Goal: Information Seeking & Learning: Stay updated

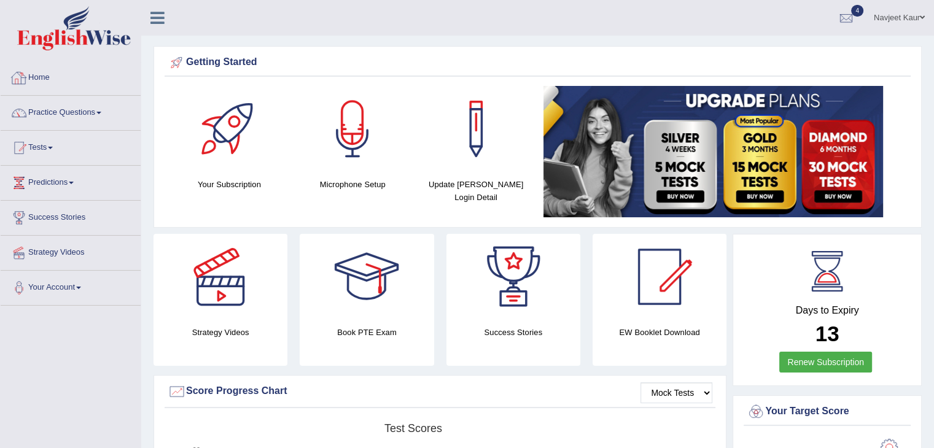
click at [47, 79] on link "Home" at bounding box center [71, 76] width 140 height 31
click at [52, 111] on link "Practice Questions" at bounding box center [71, 111] width 140 height 31
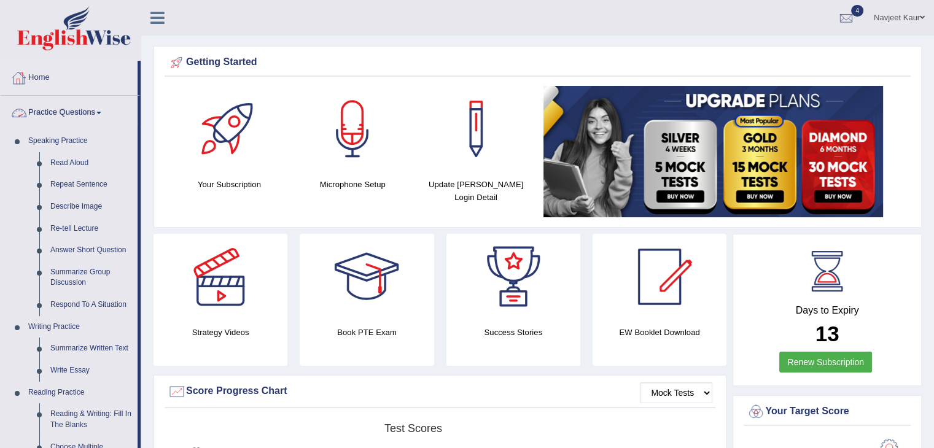
click at [53, 107] on link "Practice Questions" at bounding box center [69, 111] width 137 height 31
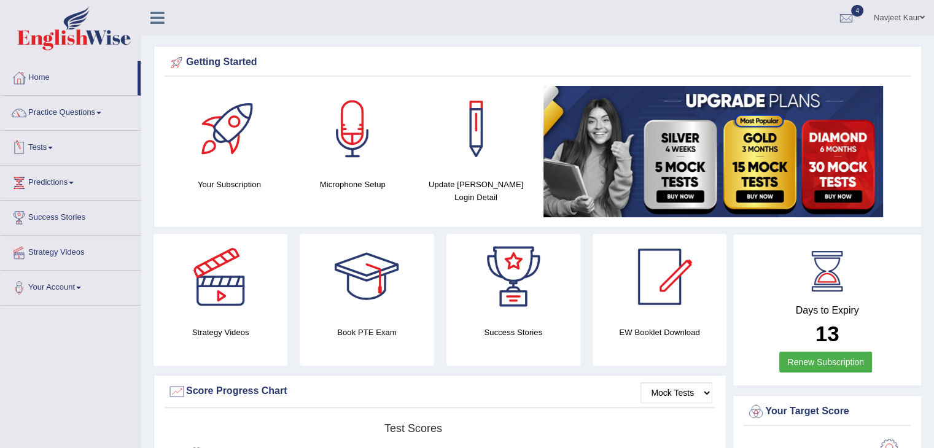
click at [49, 143] on link "Tests" at bounding box center [71, 146] width 140 height 31
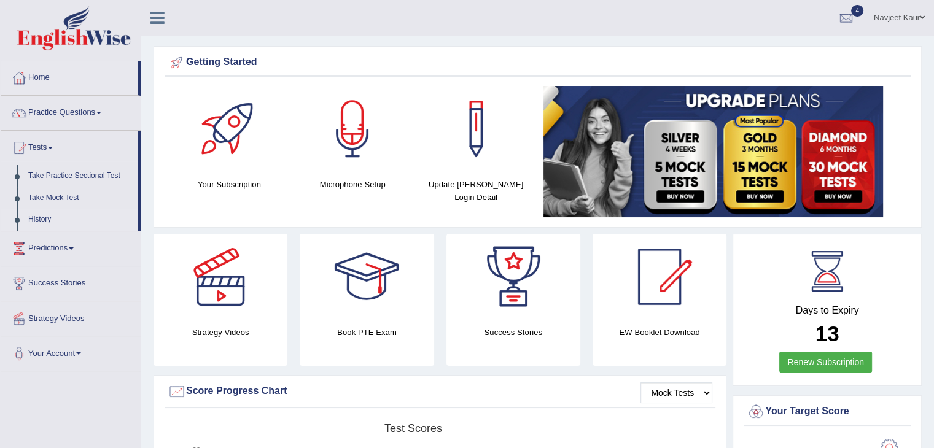
click at [39, 219] on link "History" at bounding box center [80, 220] width 115 height 22
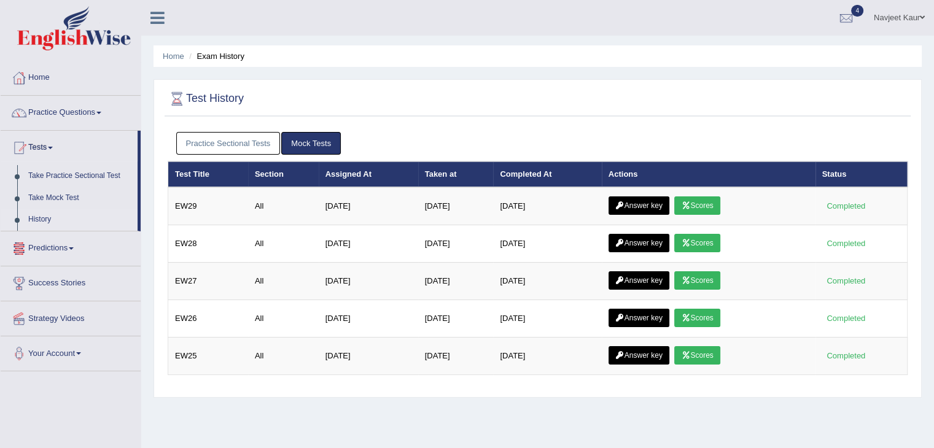
click at [45, 245] on link "Predictions" at bounding box center [71, 247] width 140 height 31
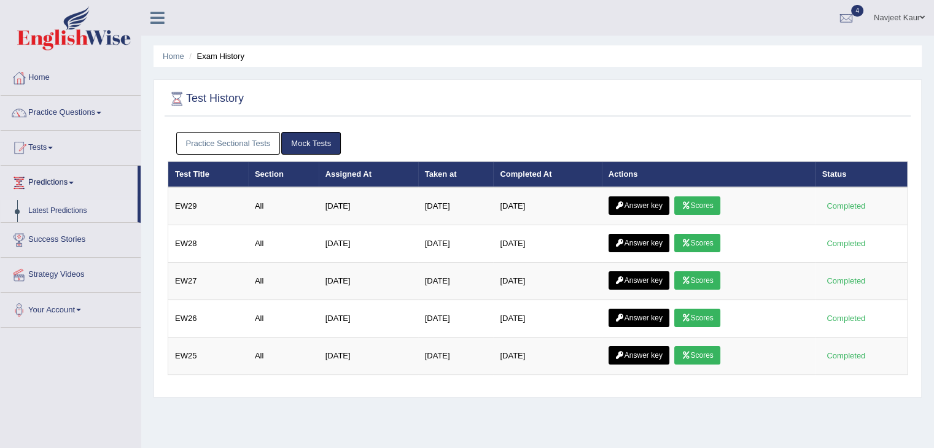
click at [71, 207] on link "Latest Predictions" at bounding box center [80, 211] width 115 height 22
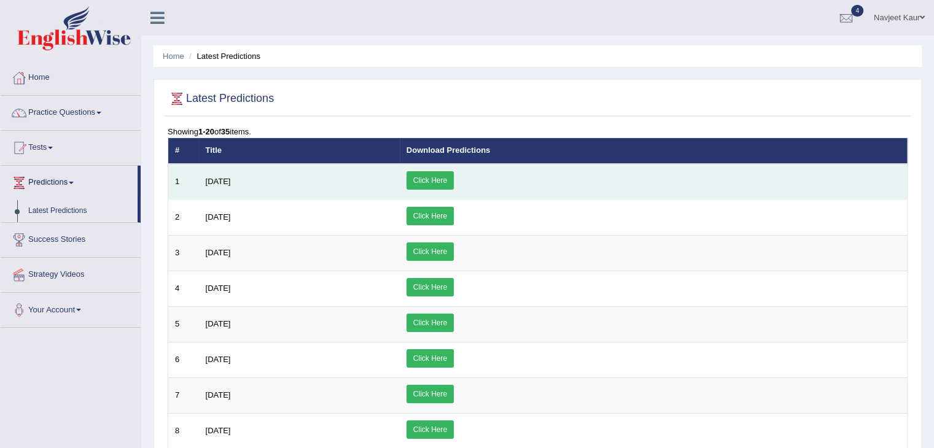
click at [454, 174] on link "Click Here" at bounding box center [430, 180] width 47 height 18
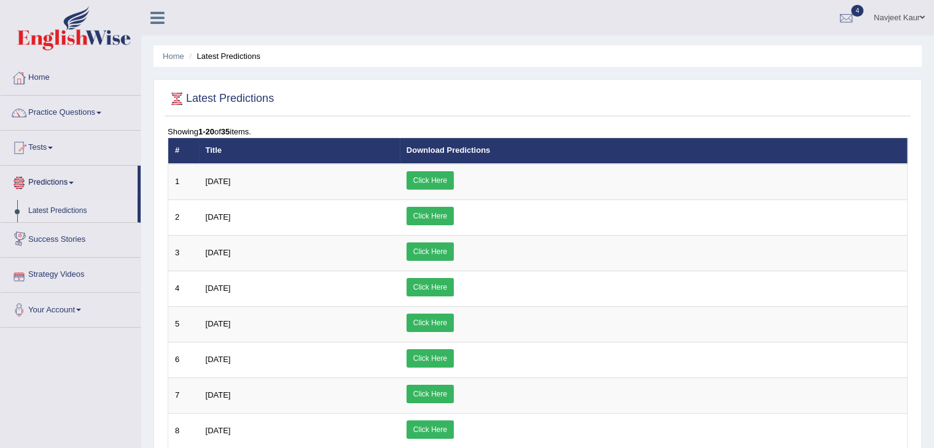
click at [76, 278] on link "Strategy Videos" at bounding box center [71, 273] width 140 height 31
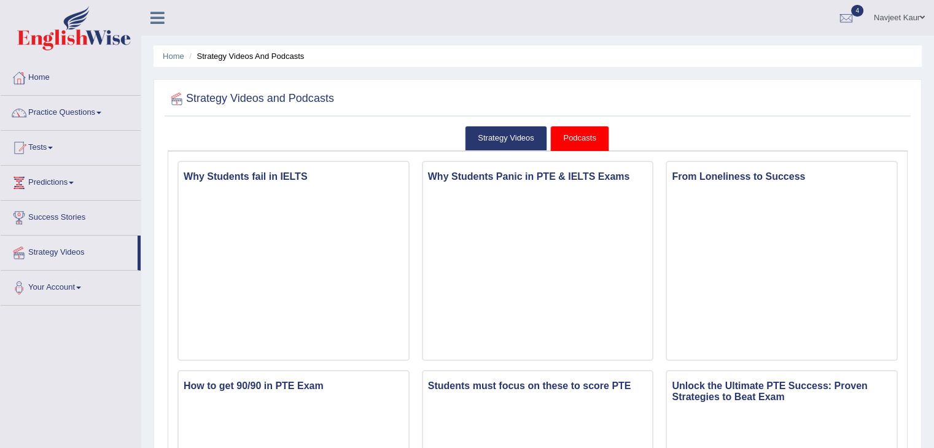
click at [47, 77] on link "Home" at bounding box center [71, 76] width 140 height 31
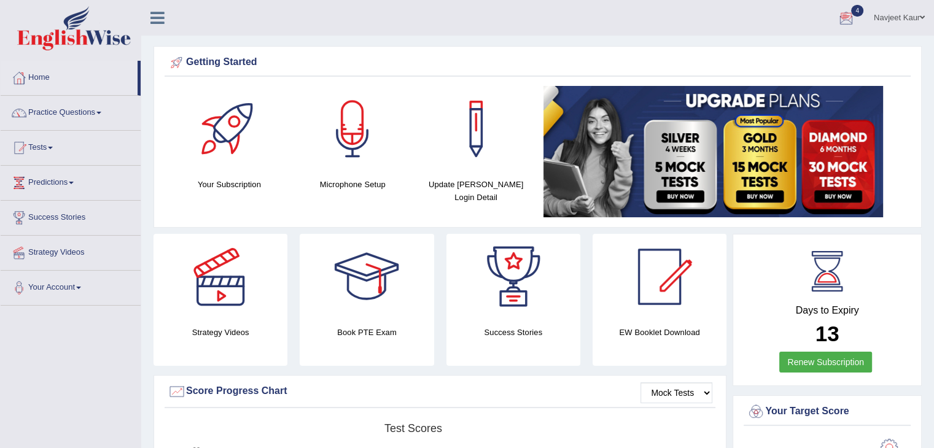
click at [847, 15] on div at bounding box center [846, 18] width 18 height 18
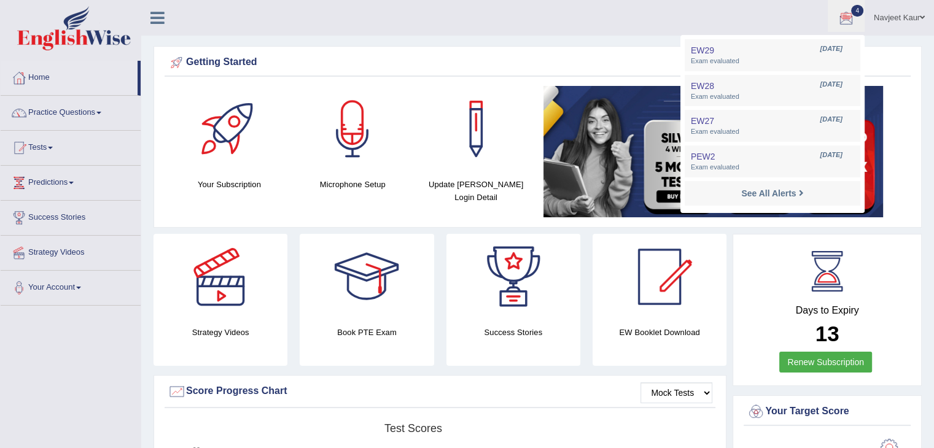
click at [847, 27] on div at bounding box center [846, 18] width 18 height 18
